Goal: Information Seeking & Learning: Learn about a topic

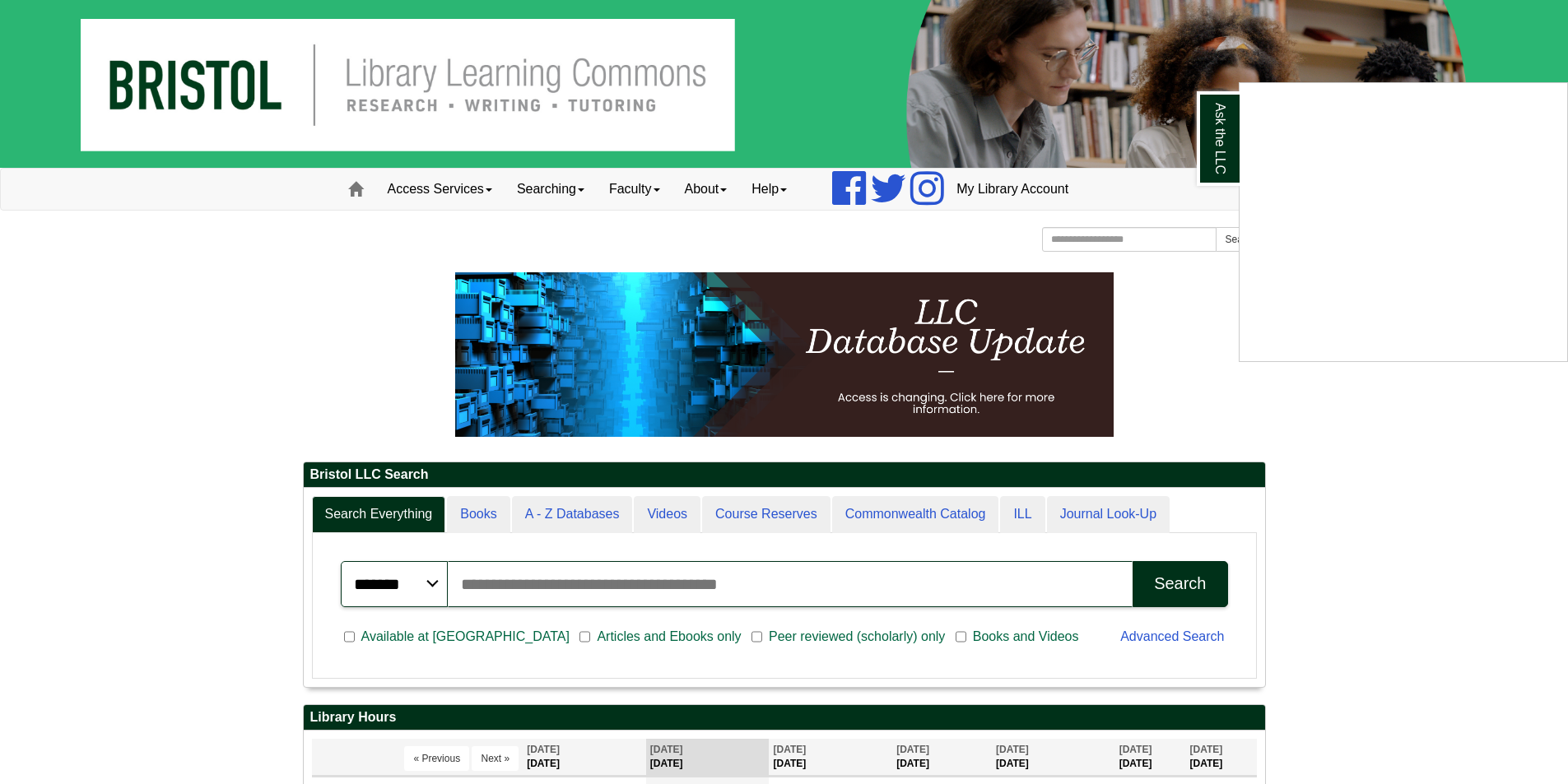
click at [480, 513] on div "Ask the LLC" at bounding box center [784, 392] width 1568 height 784
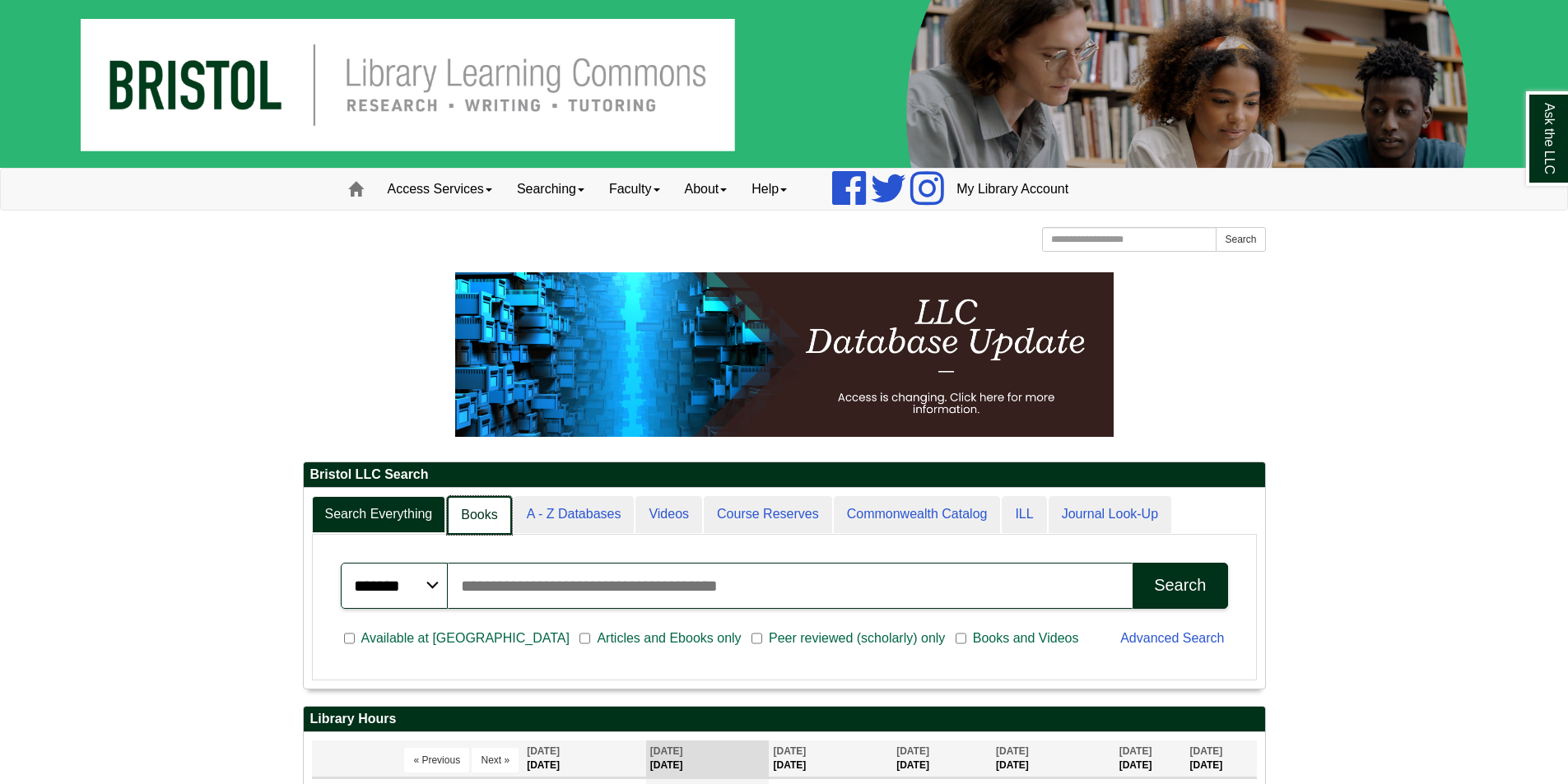
click at [481, 519] on link "Books" at bounding box center [480, 516] width 64 height 39
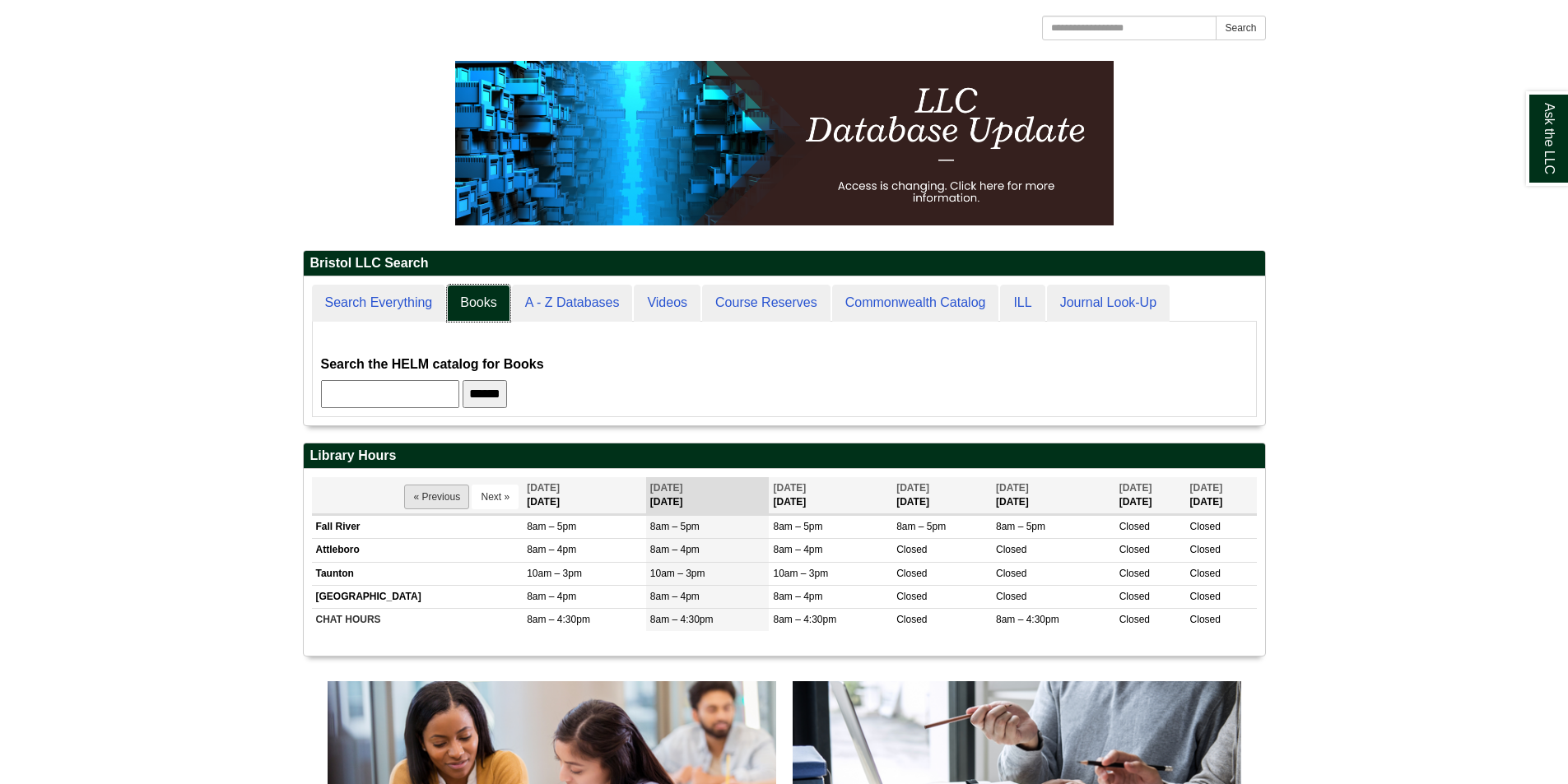
scroll to position [247, 0]
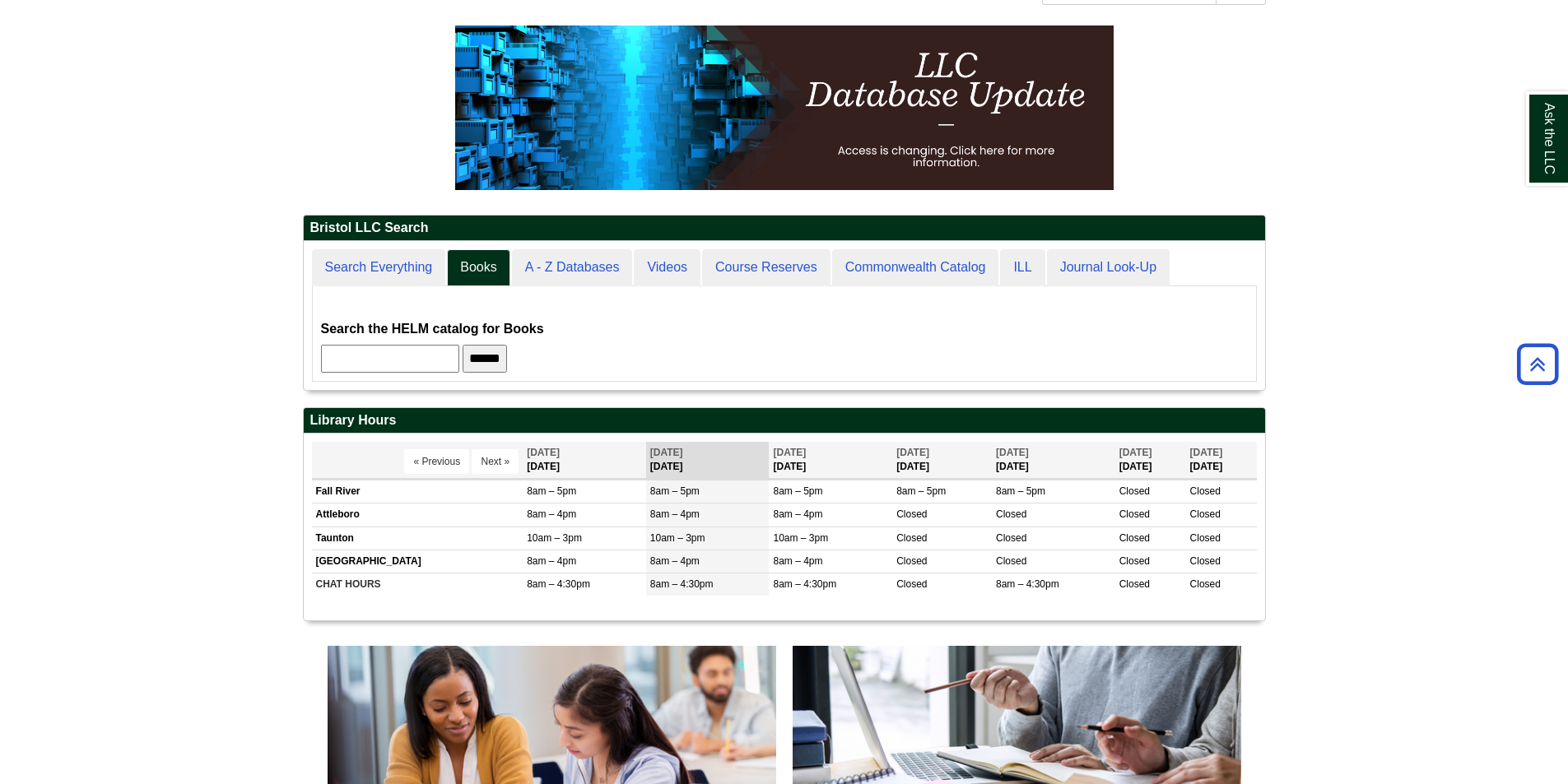
click at [444, 366] on input "text" at bounding box center [391, 359] width 138 height 28
type input "**********"
click at [463, 345] on input "******" at bounding box center [485, 359] width 44 height 28
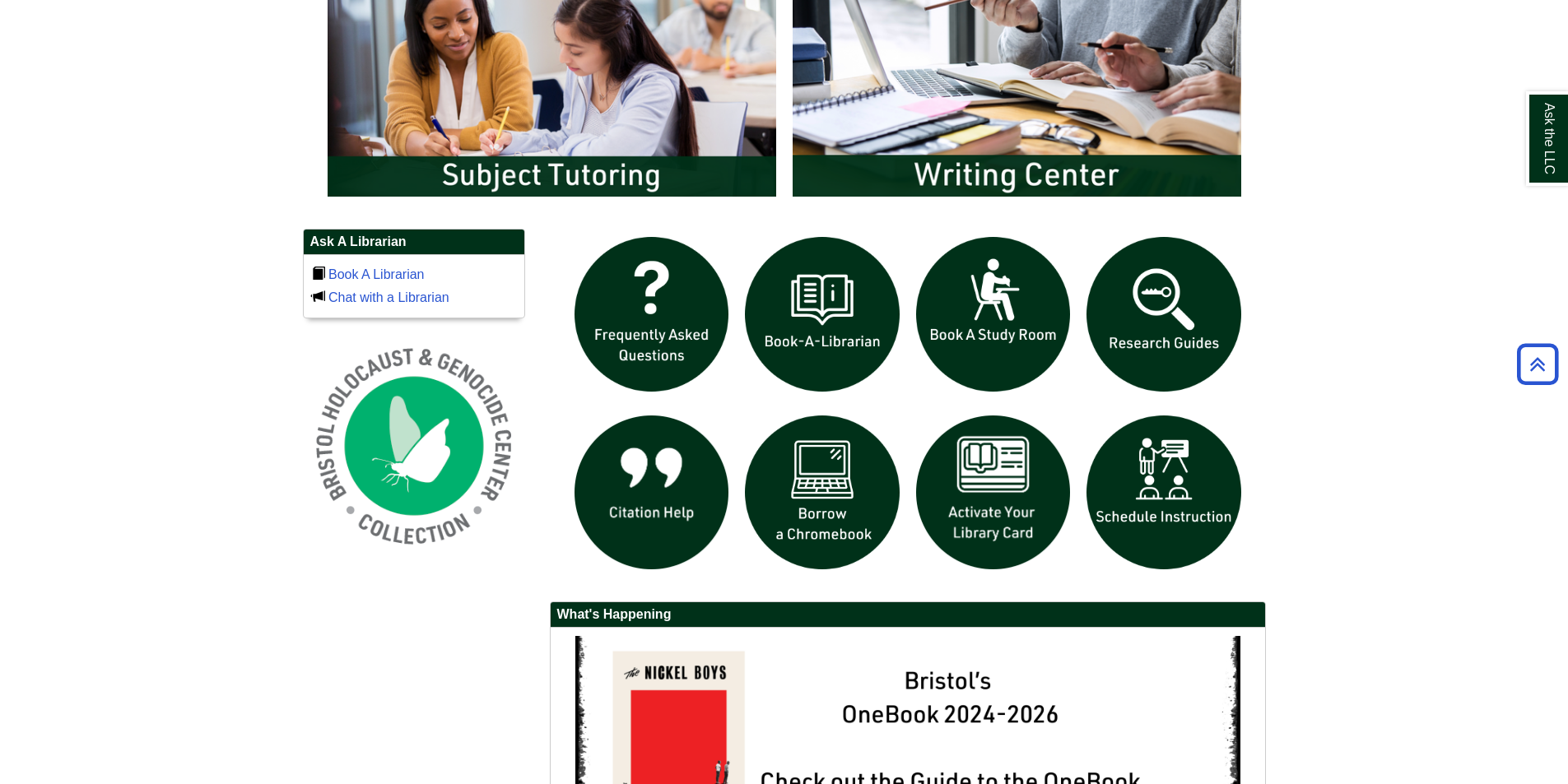
scroll to position [987, 0]
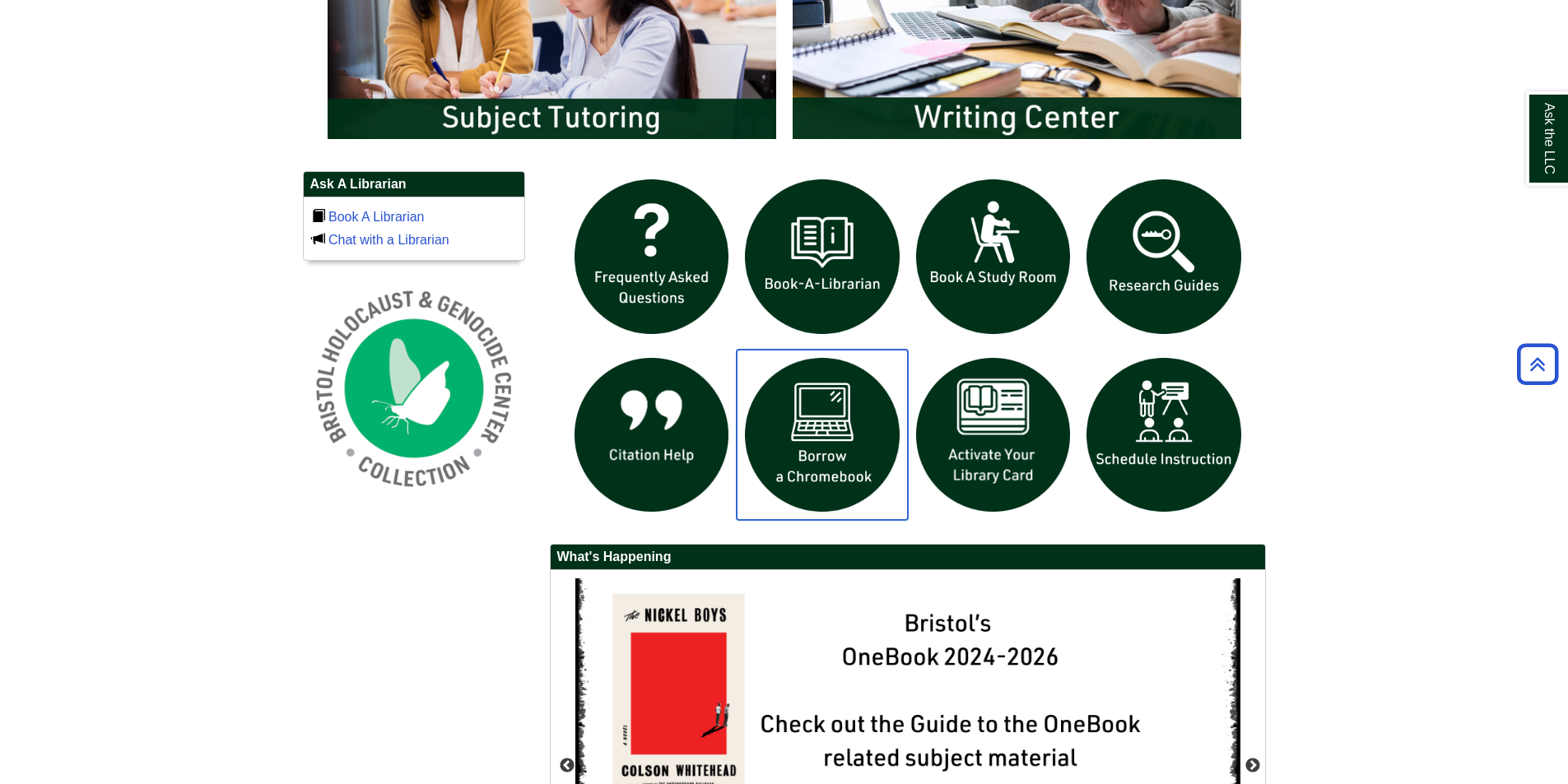
click at [859, 427] on img "slideshow" at bounding box center [822, 436] width 171 height 171
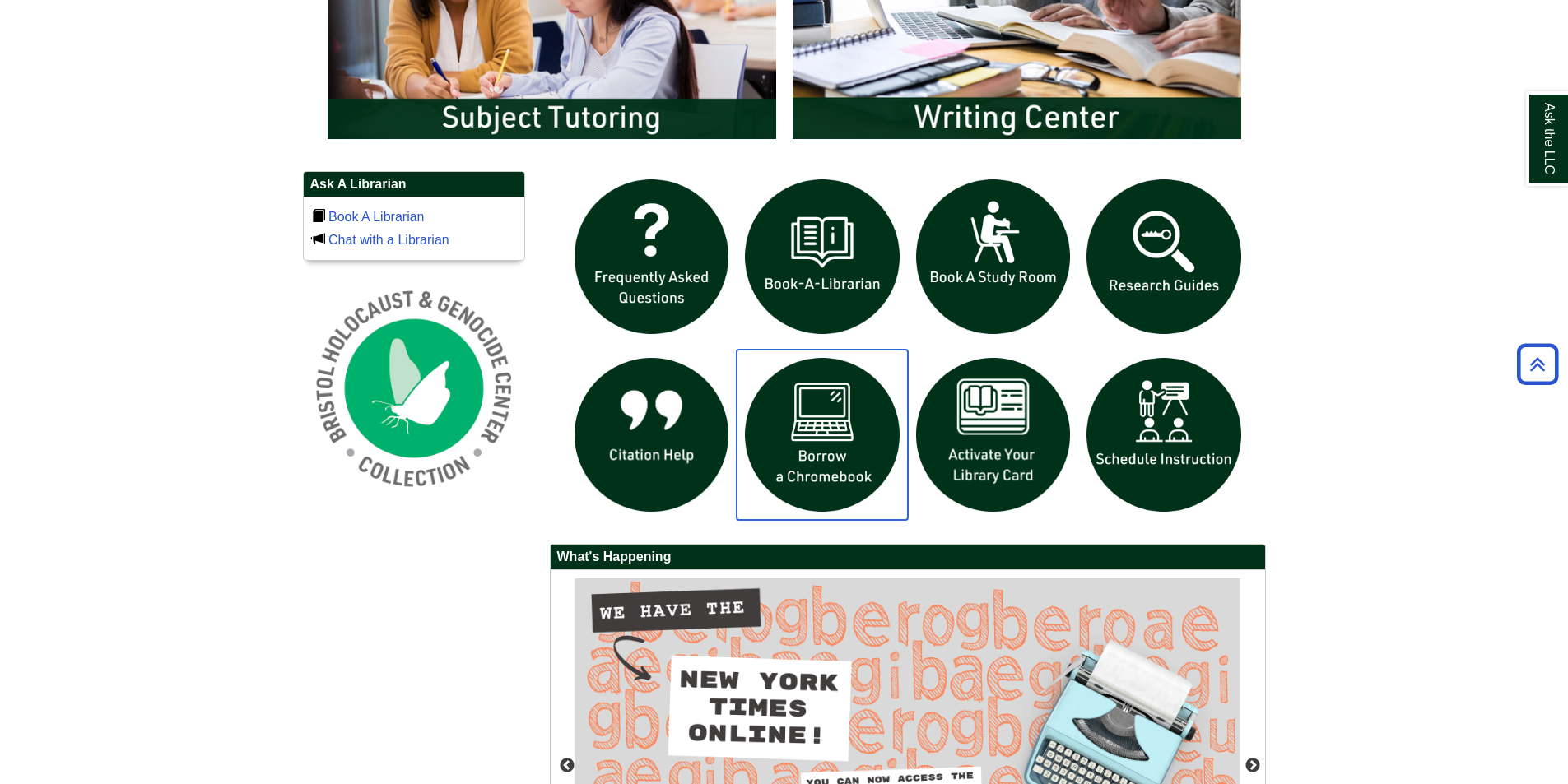
scroll to position [576, 0]
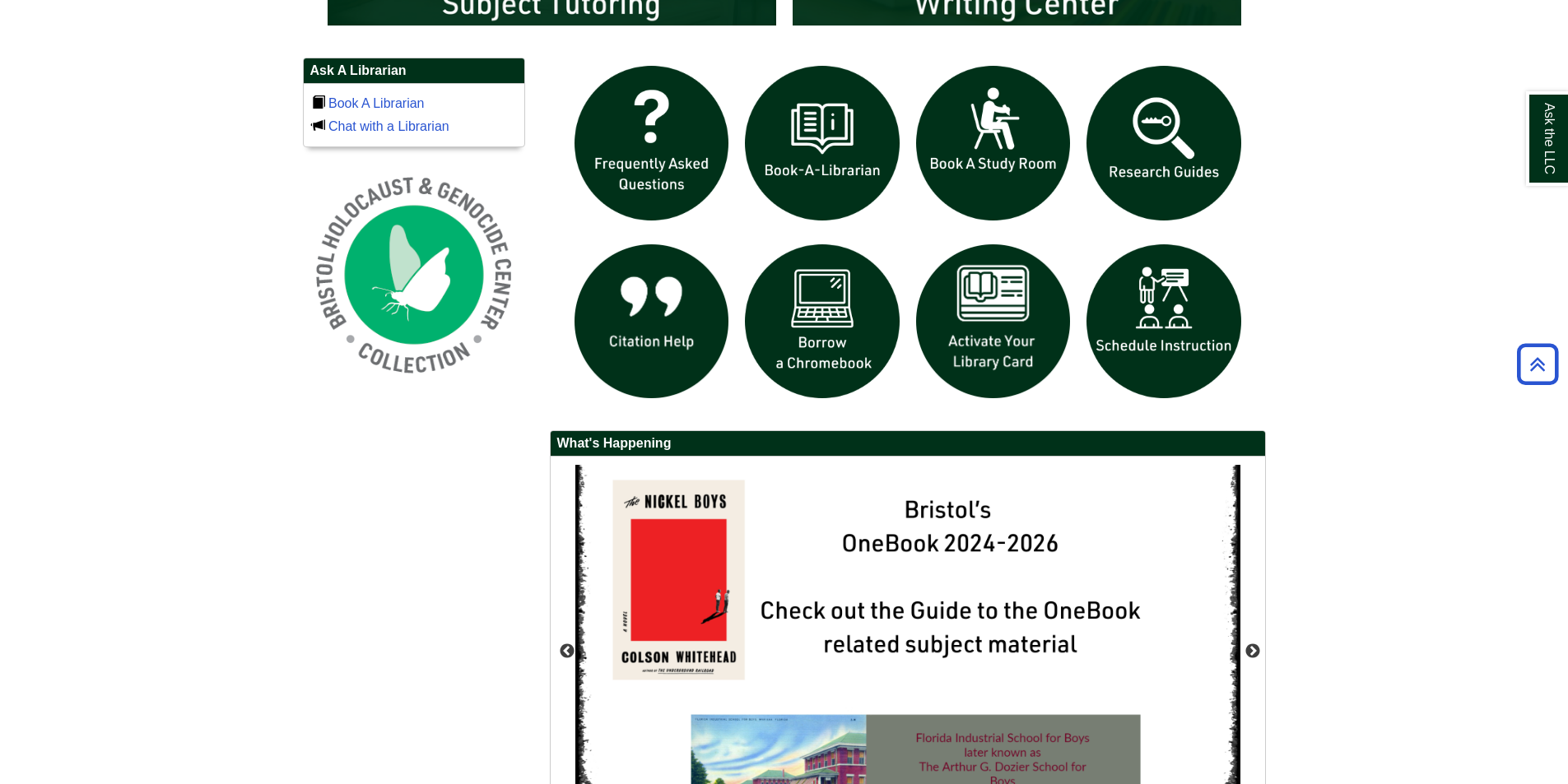
scroll to position [1152, 0]
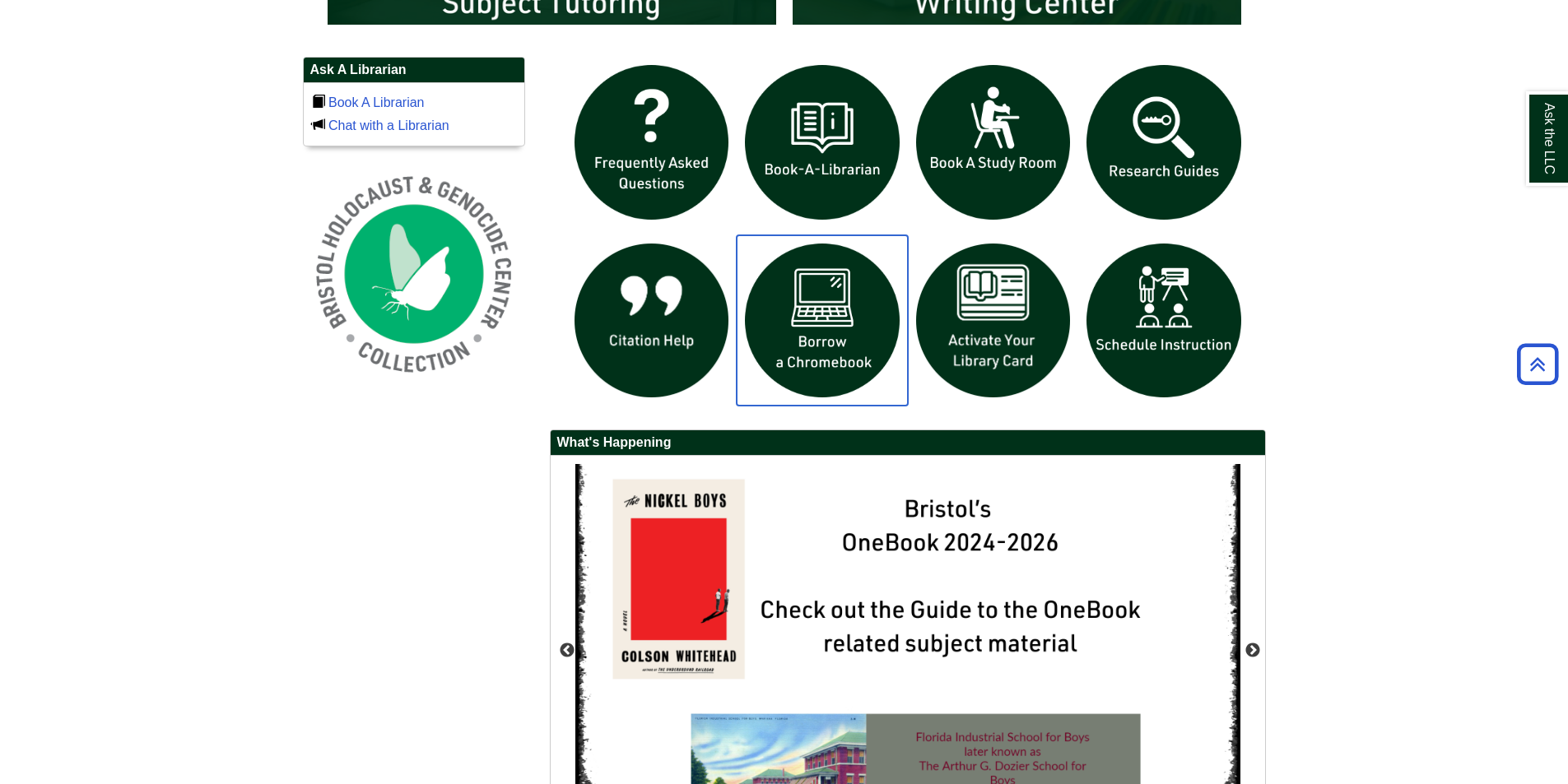
click at [800, 328] on img "slideshow" at bounding box center [822, 321] width 171 height 171
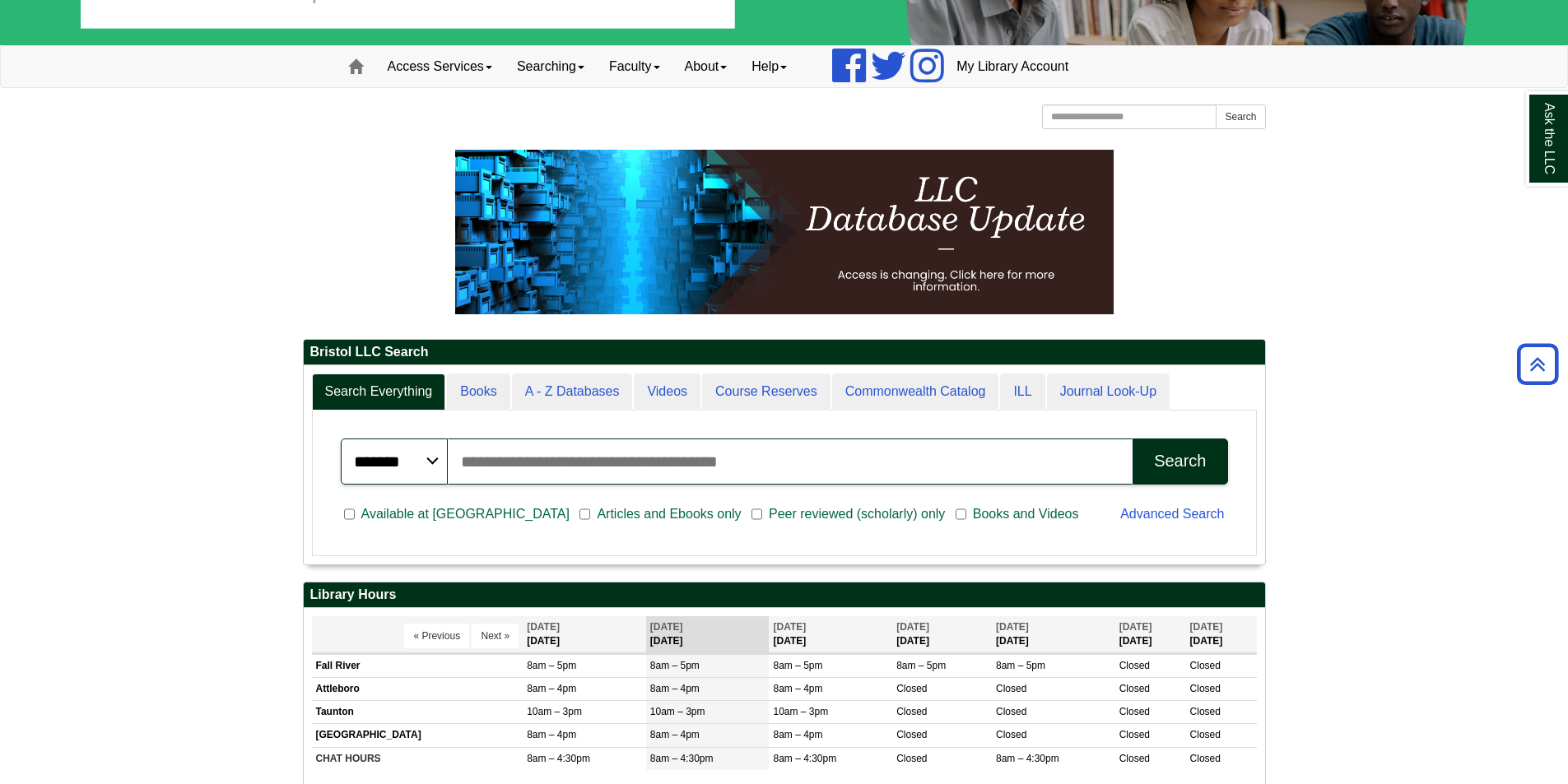
scroll to position [0, 0]
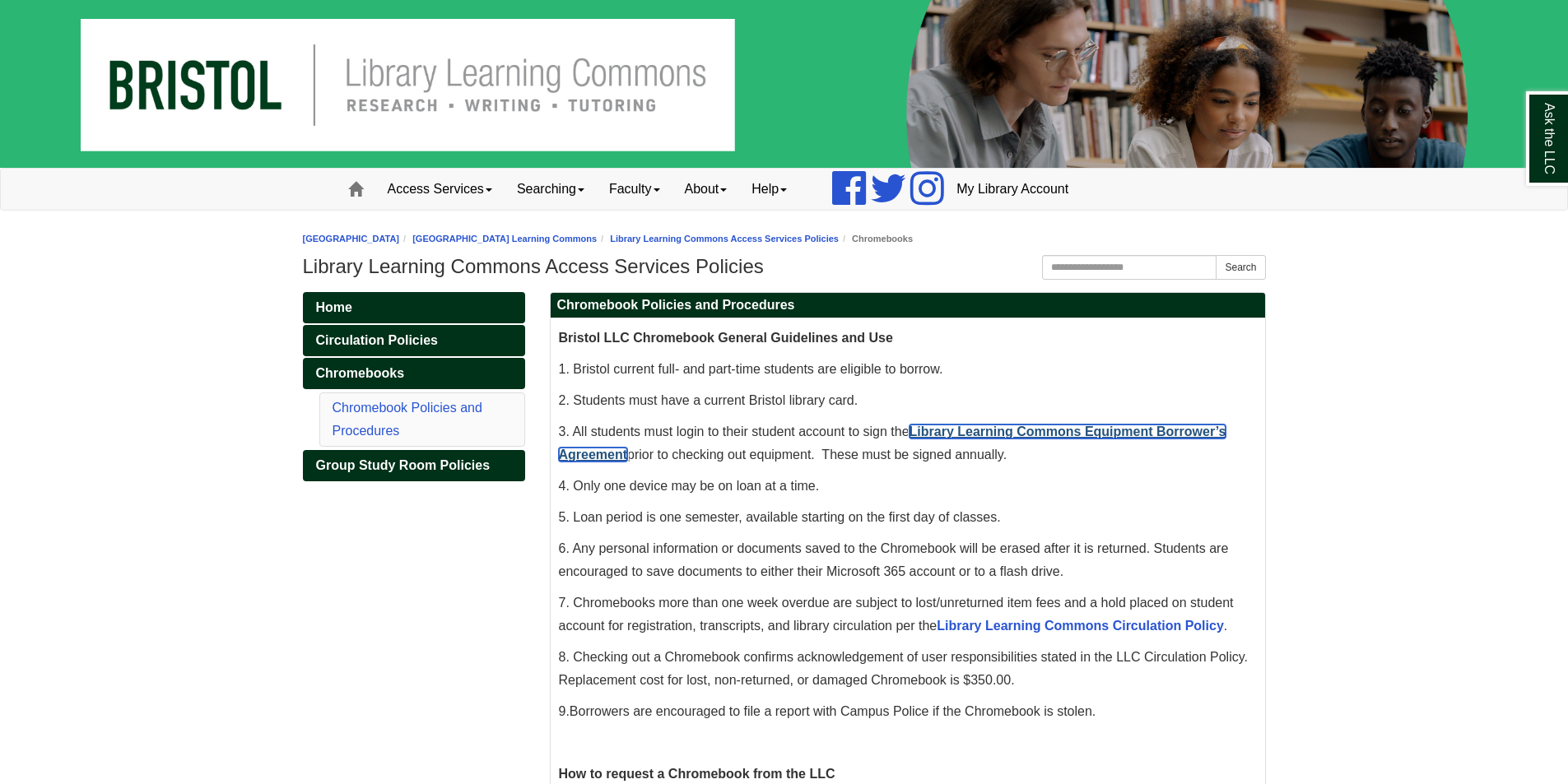
click at [1028, 431] on link "Library Learning Commons Equipment Borrower’s Agreement" at bounding box center [892, 443] width 667 height 37
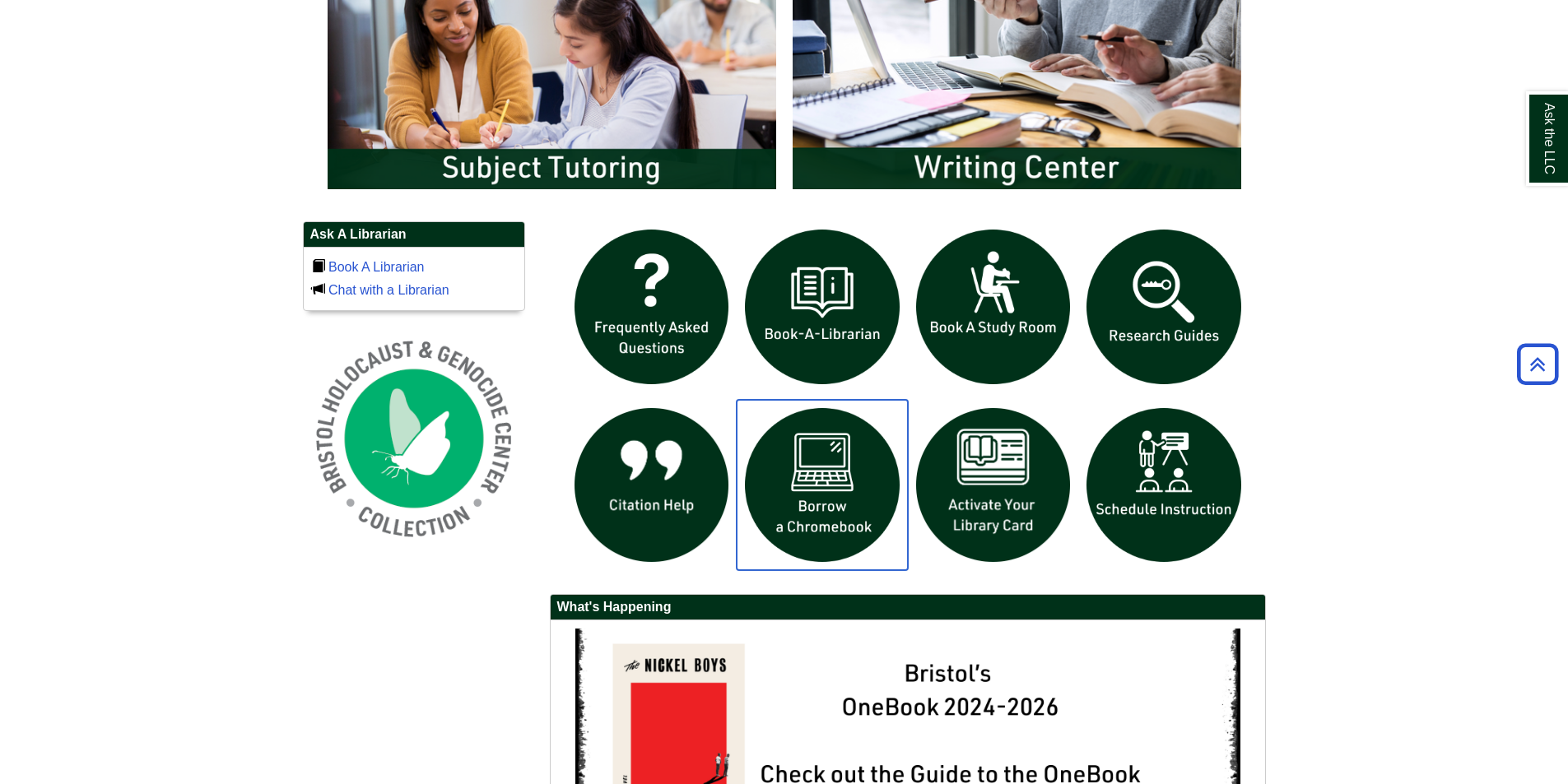
click at [843, 502] on img "slideshow" at bounding box center [822, 486] width 171 height 171
